Goal: Information Seeking & Learning: Find contact information

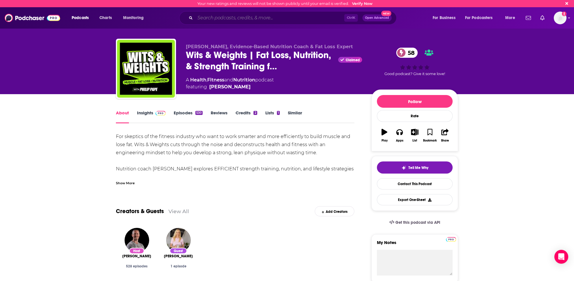
click at [199, 17] on input "Search podcasts, credits, & more..." at bounding box center [269, 17] width 149 height 9
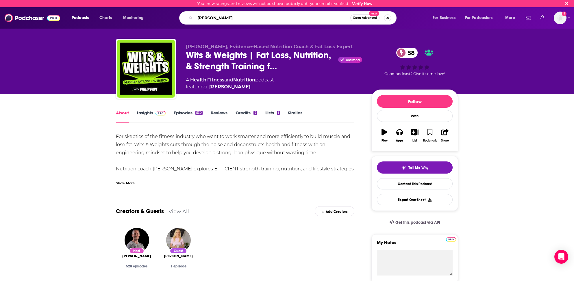
type input "anthony renna"
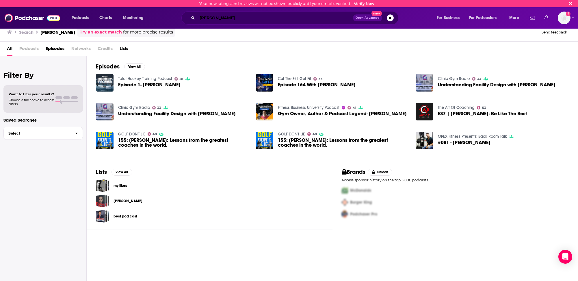
click at [207, 18] on input "anthony renna" at bounding box center [275, 17] width 156 height 9
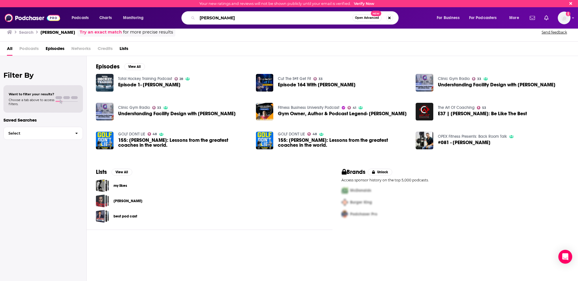
click at [207, 18] on input "anthony renna" at bounding box center [274, 17] width 155 height 9
type input "the strength coach podcast"
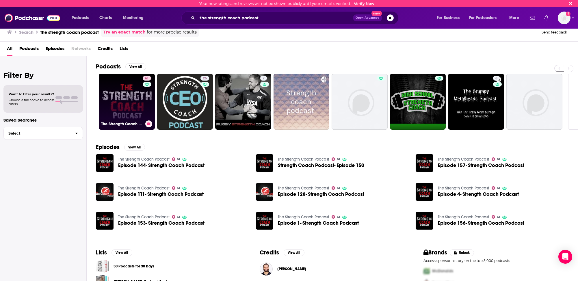
click at [121, 119] on link "61 The Strength Coach Podcast" at bounding box center [127, 102] width 56 height 56
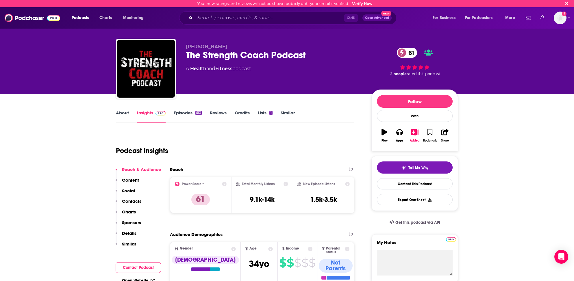
click at [135, 201] on p "Contacts" at bounding box center [131, 200] width 19 height 5
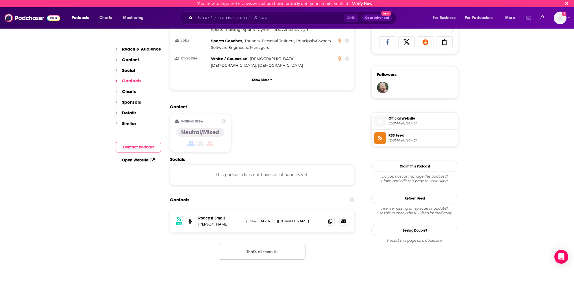
scroll to position [370, 0]
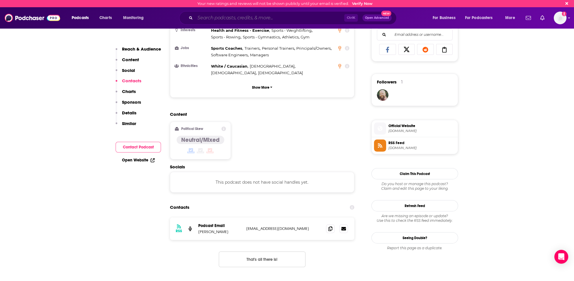
click at [201, 17] on input "Search podcasts, credits, & more..." at bounding box center [269, 17] width 149 height 9
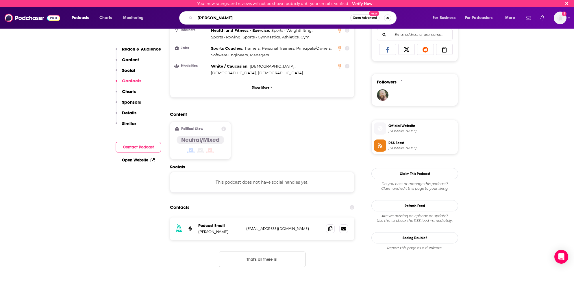
type input "[PERSON_NAME]"
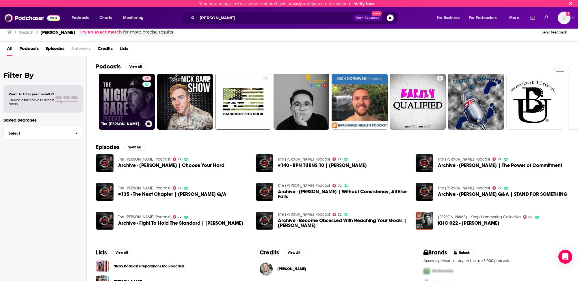
click at [131, 99] on link "72 The Nick Bare Podcast" at bounding box center [127, 102] width 56 height 56
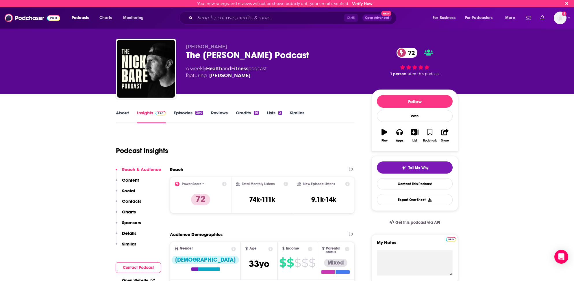
click at [122, 111] on link "About" at bounding box center [122, 116] width 13 height 13
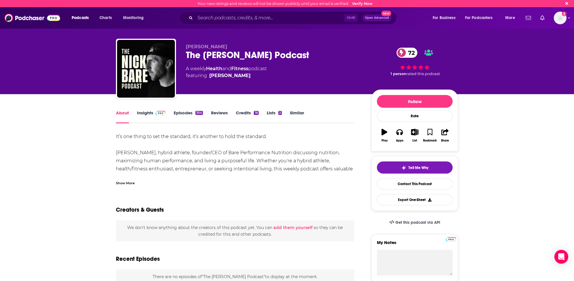
click at [121, 112] on link "About" at bounding box center [122, 116] width 13 height 13
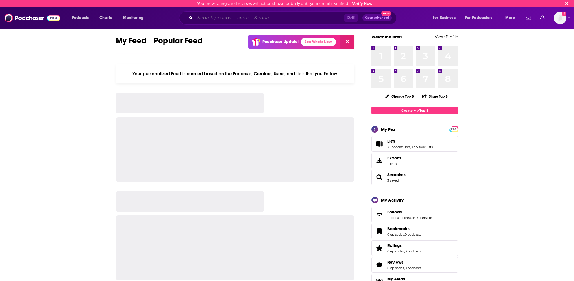
click at [259, 20] on input "Search podcasts, credits, & more..." at bounding box center [269, 17] width 149 height 9
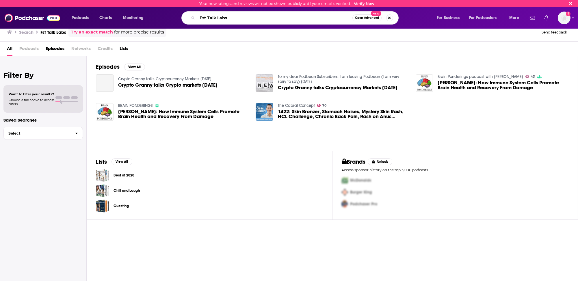
drag, startPoint x: 202, startPoint y: 17, endPoint x: 201, endPoint y: 22, distance: 4.6
click at [201, 17] on input "Fst Talk Labs" at bounding box center [274, 17] width 155 height 9
type input "Fast Talk Labs"
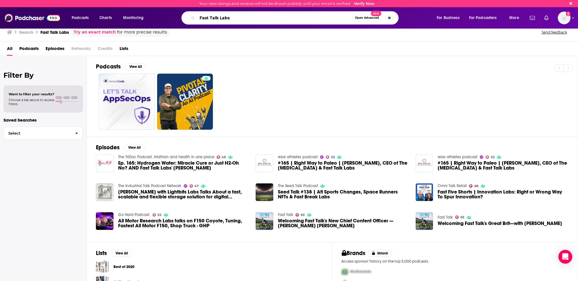
click at [213, 21] on input "Fast Talk Labs" at bounding box center [274, 17] width 155 height 9
type input "[PERSON_NAME]"
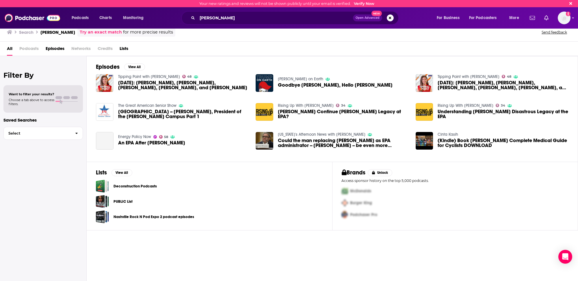
click at [32, 47] on span "Podcasts" at bounding box center [28, 50] width 19 height 12
click at [33, 47] on span "Podcasts" at bounding box center [28, 50] width 19 height 12
click at [34, 48] on span "Podcasts" at bounding box center [28, 50] width 19 height 12
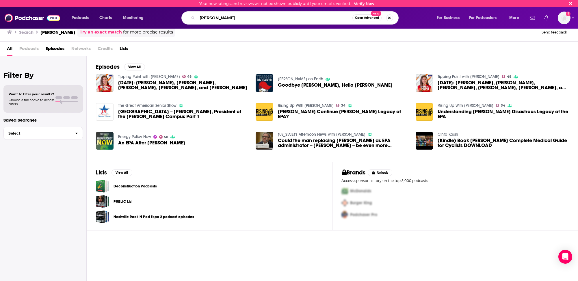
click at [215, 19] on input "[PERSON_NAME]" at bounding box center [274, 17] width 155 height 9
click at [213, 20] on input "[PERSON_NAME]" at bounding box center [274, 17] width 155 height 9
type input "FAST Talk"
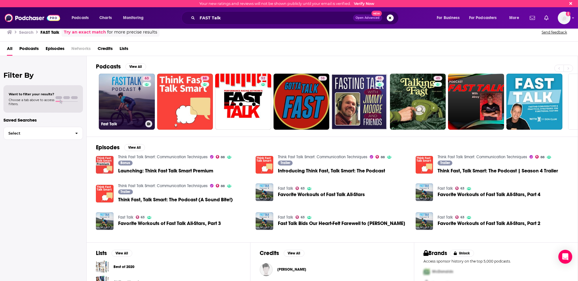
click at [118, 83] on link "63 Fast Talk" at bounding box center [127, 102] width 56 height 56
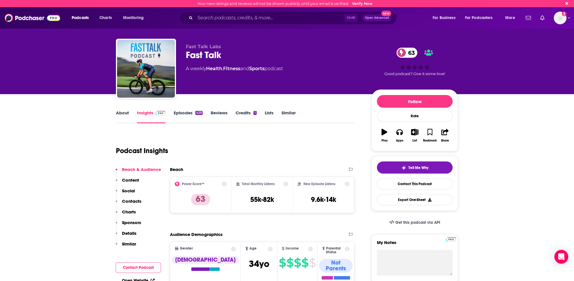
click at [120, 112] on link "About" at bounding box center [122, 116] width 13 height 13
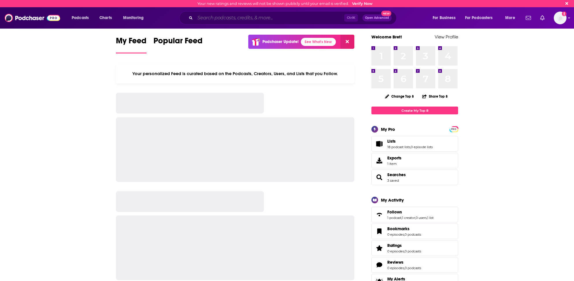
click at [208, 18] on input "Search podcasts, credits, & more..." at bounding box center [269, 17] width 149 height 9
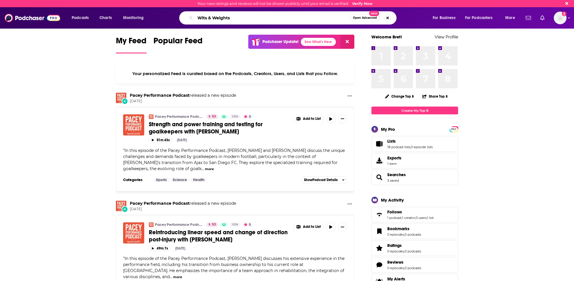
type input "Wits & Weights"
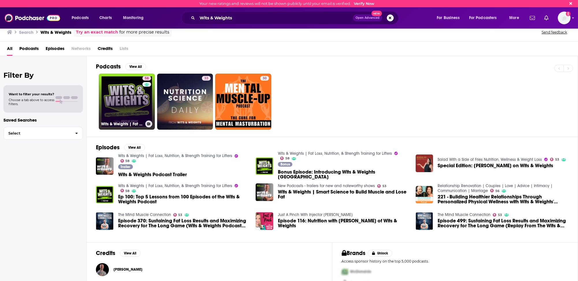
click at [125, 107] on link "58 Wits & Weights | Fat Loss, Nutrition, & Strength Training for Lifters" at bounding box center [127, 102] width 56 height 56
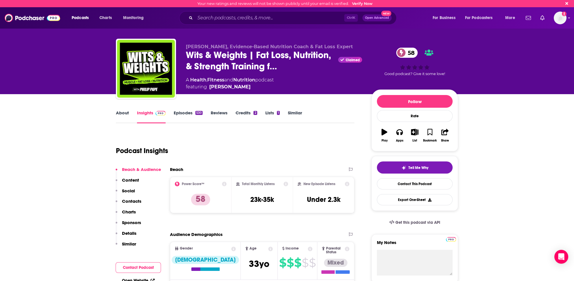
click at [131, 200] on p "Contacts" at bounding box center [131, 200] width 19 height 5
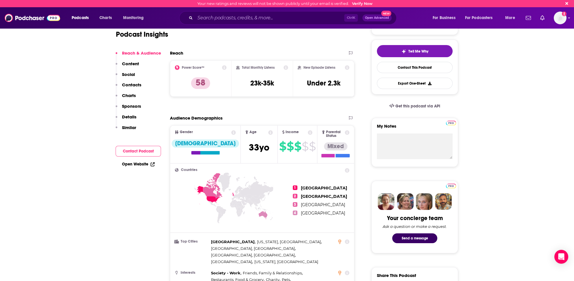
scroll to position [81, 0]
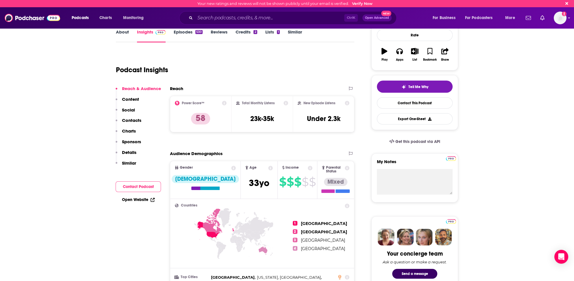
click at [125, 31] on link "About" at bounding box center [122, 35] width 13 height 13
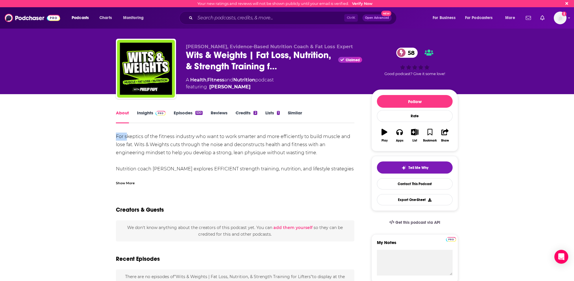
drag, startPoint x: 115, startPoint y: 136, endPoint x: 126, endPoint y: 137, distance: 10.8
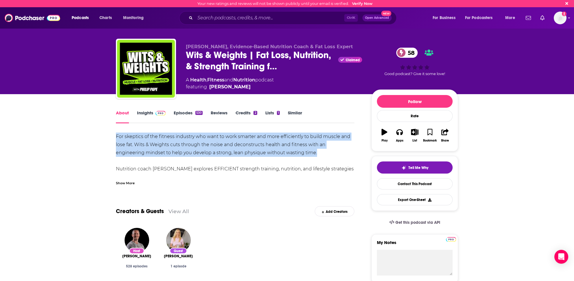
click at [288, 152] on div "For skeptics of the fitness industry who want to work smarter and more efficien…" at bounding box center [235, 242] width 238 height 218
copy div "For skeptics of the fitness industry who want to work smarter and more efficien…"
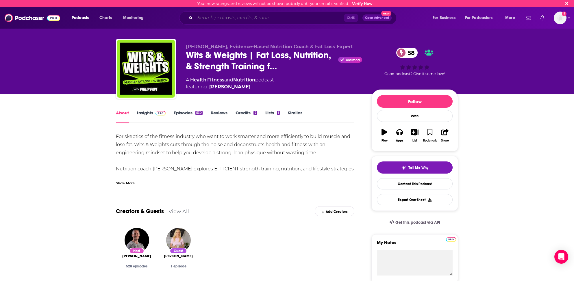
click at [200, 16] on input "Search podcasts, credits, & more..." at bounding box center [269, 17] width 149 height 9
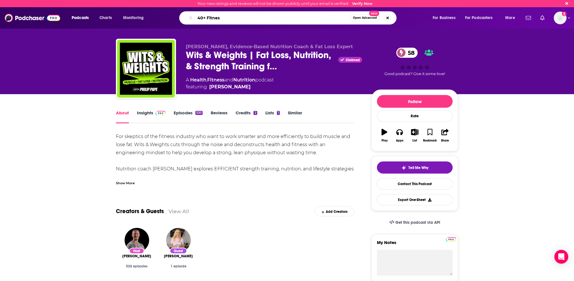
type input "40+ Fitness"
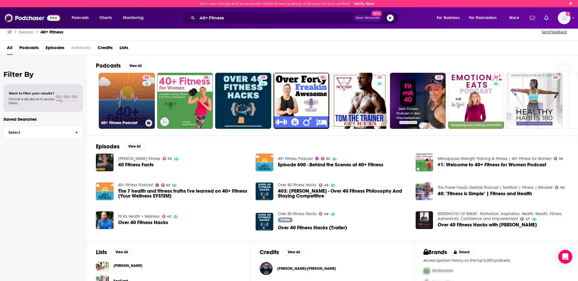
click at [114, 97] on link "62 40+ Fitness Podcast" at bounding box center [127, 101] width 56 height 56
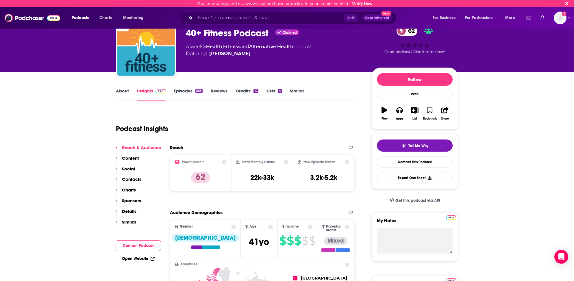
scroll to position [29, 0]
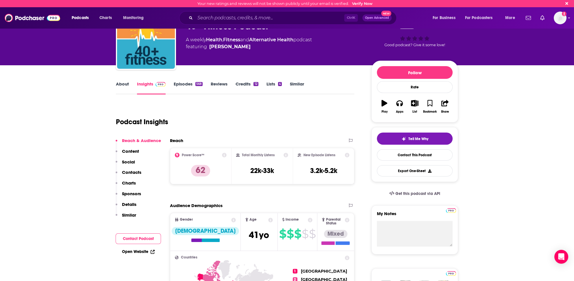
click at [132, 170] on p "Contacts" at bounding box center [131, 172] width 19 height 5
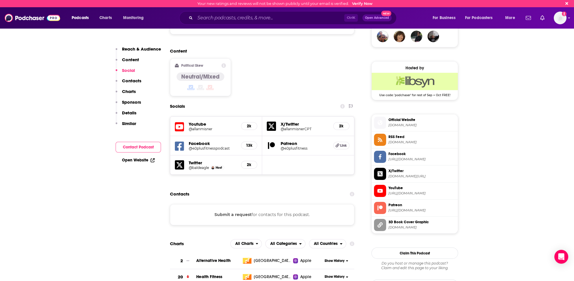
scroll to position [449, 0]
